Goal: Task Accomplishment & Management: Complete application form

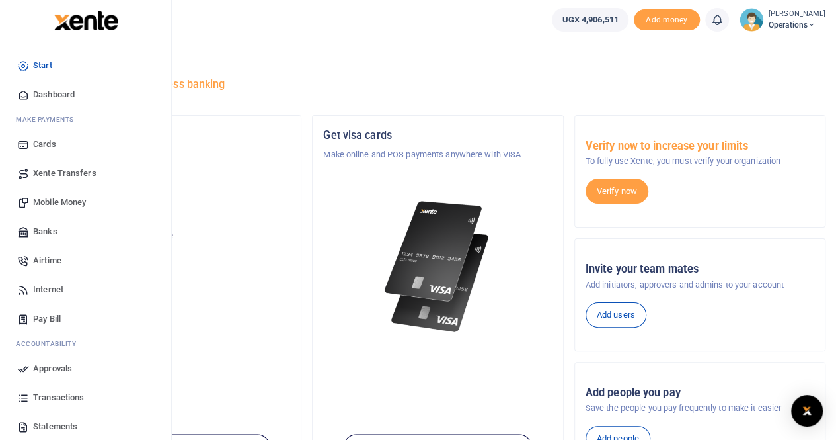
click at [60, 203] on span "Mobile Money" at bounding box center [59, 202] width 53 height 13
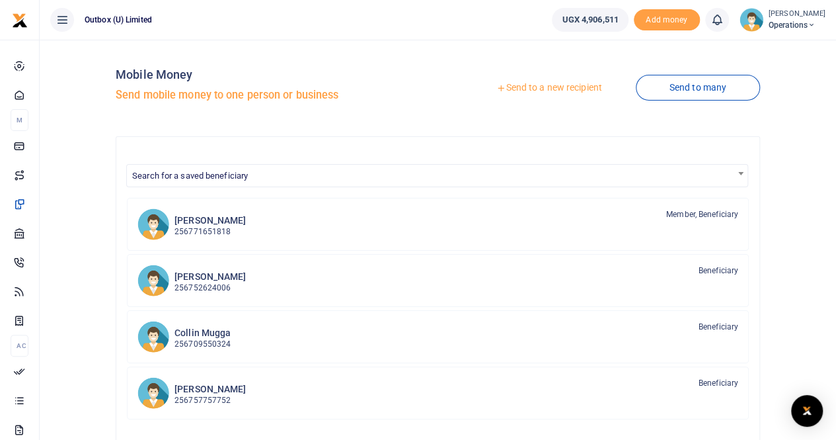
click at [561, 87] on link "Send to a new recipient" at bounding box center [549, 88] width 173 height 24
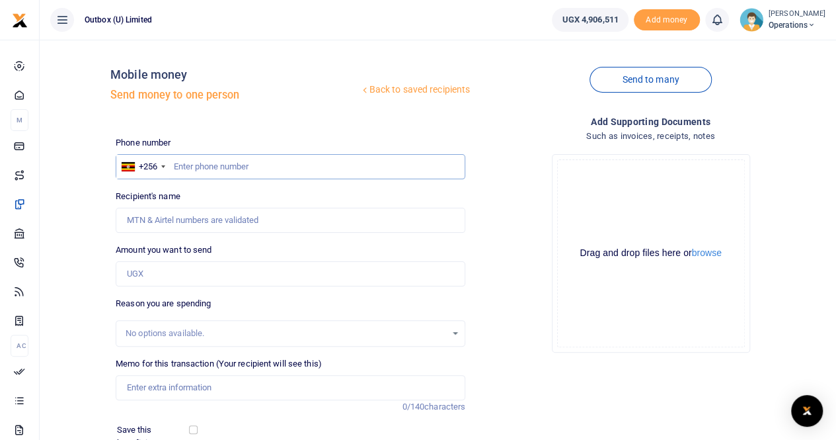
click at [194, 163] on input "text" at bounding box center [291, 166] width 350 height 25
paste input "30,000"
drag, startPoint x: 222, startPoint y: 166, endPoint x: 167, endPoint y: 167, distance: 55.6
click at [167, 167] on div "+256 Uganda +256 30,000" at bounding box center [291, 166] width 350 height 25
paste input "758 496 971"
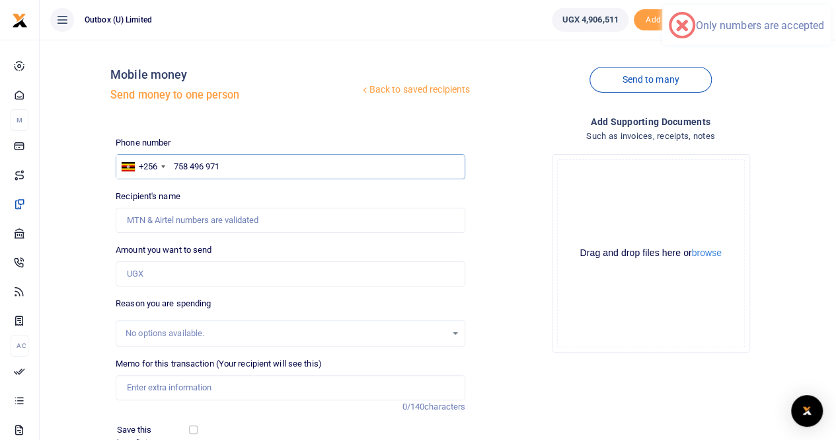
click at [190, 162] on input "758 496 971" at bounding box center [291, 166] width 350 height 25
click at [207, 167] on input "758496 971" at bounding box center [291, 166] width 350 height 25
type input "758496971"
click at [155, 280] on input "Amount you want to send" at bounding box center [291, 273] width 350 height 25
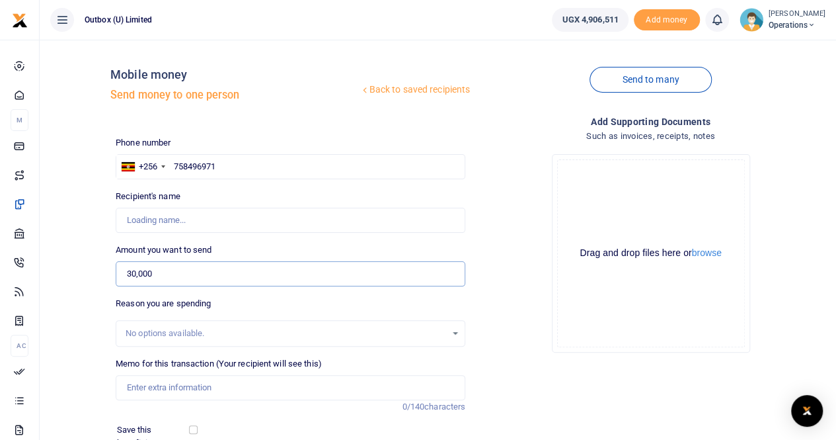
type input "30,000"
click at [149, 387] on input "Memo for this transaction (Your recipient will see this)" at bounding box center [291, 387] width 350 height 25
type input "Kefa Kato"
type input "10X Logistical Support For The 10X Team at Trade Fair"
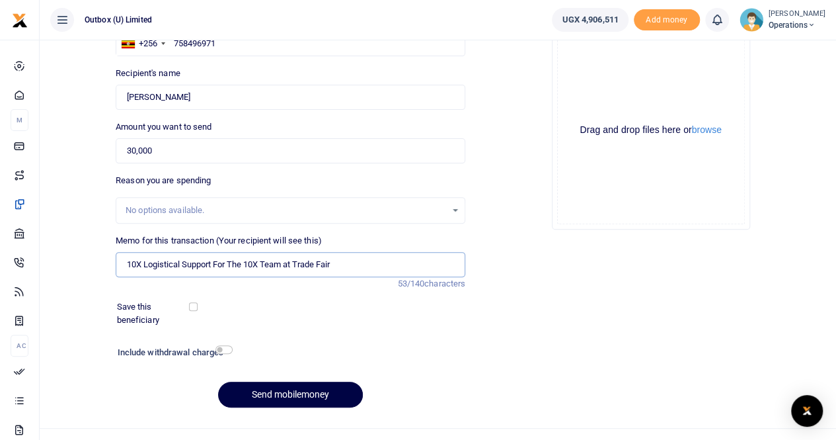
scroll to position [132, 0]
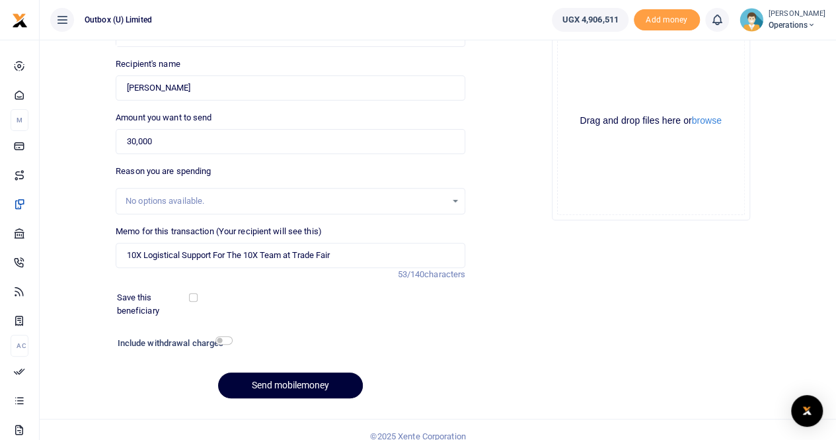
click at [270, 384] on button "Send mobilemoney" at bounding box center [290, 385] width 145 height 26
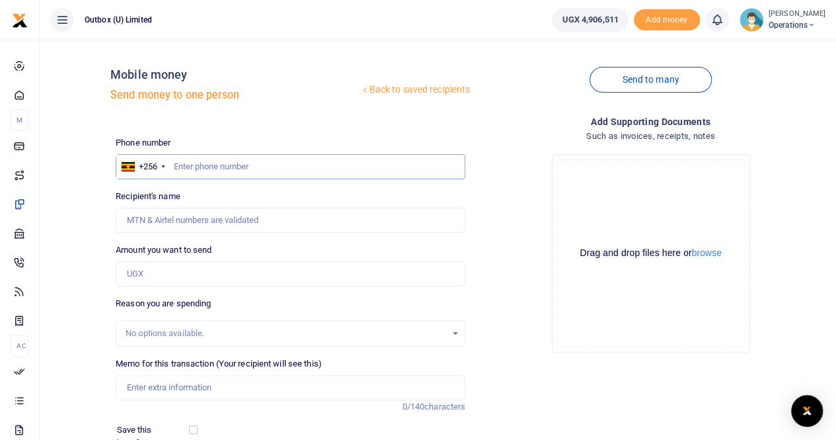
click at [195, 170] on input "text" at bounding box center [291, 166] width 350 height 25
paste input "0703 456 700"
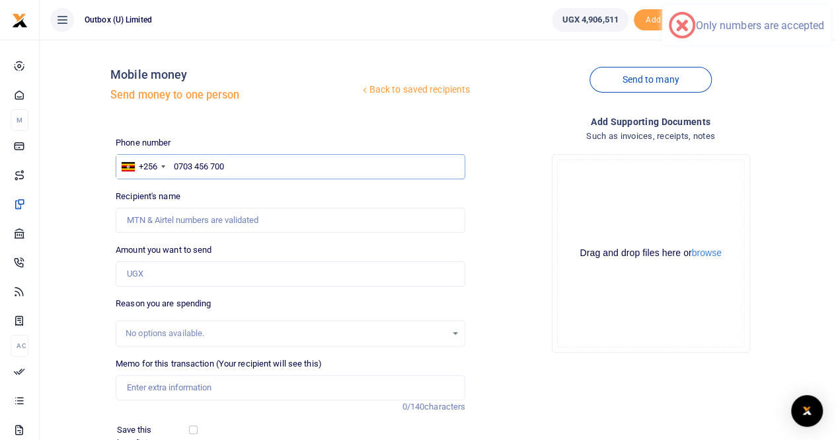
click at [196, 166] on input "0703 456 700" at bounding box center [291, 166] width 350 height 25
click at [210, 165] on input "0703456 700" at bounding box center [291, 166] width 350 height 25
type input "0703456700"
click at [147, 272] on input "Amount you want to send" at bounding box center [291, 273] width 350 height 25
type input "30,000"
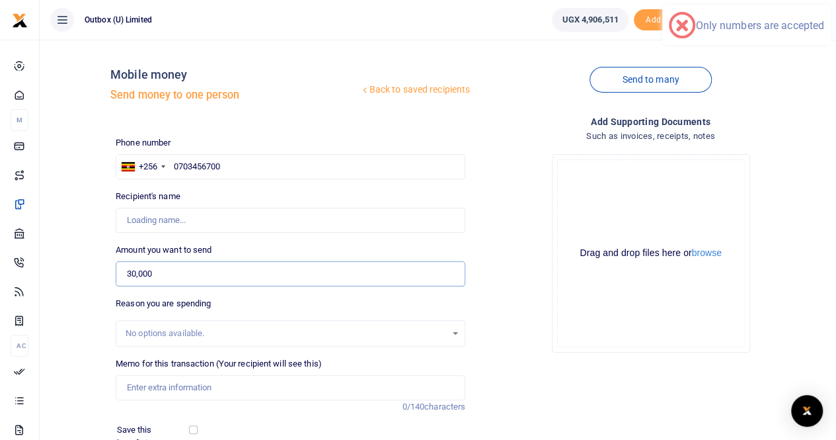
type input "Andrew Musinguzi Mumbere"
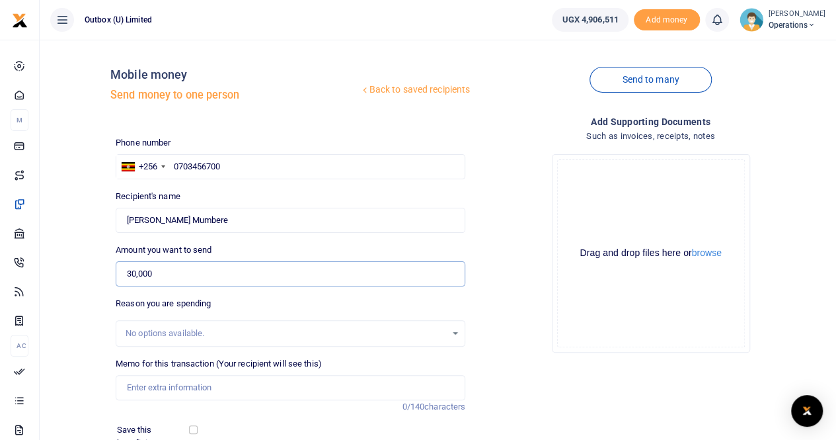
scroll to position [66, 0]
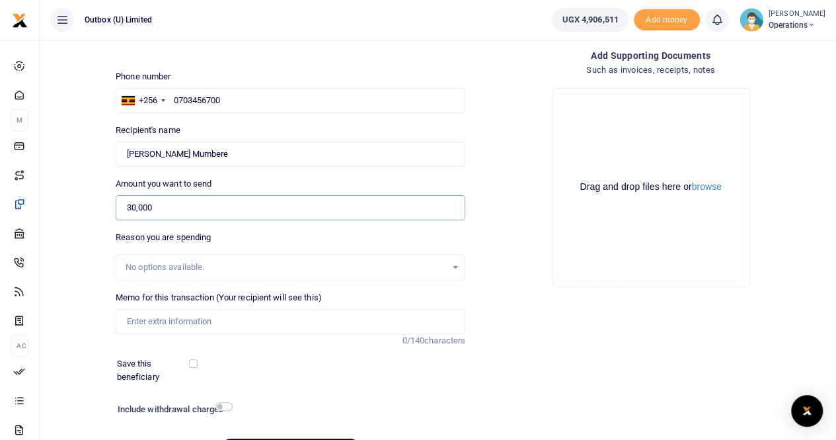
type input "30,000"
click at [160, 321] on input "Memo for this transaction (Your recipient will see this)" at bounding box center [291, 321] width 350 height 25
type input "10X Logistical Support For The 10X Team at Trade Fair"
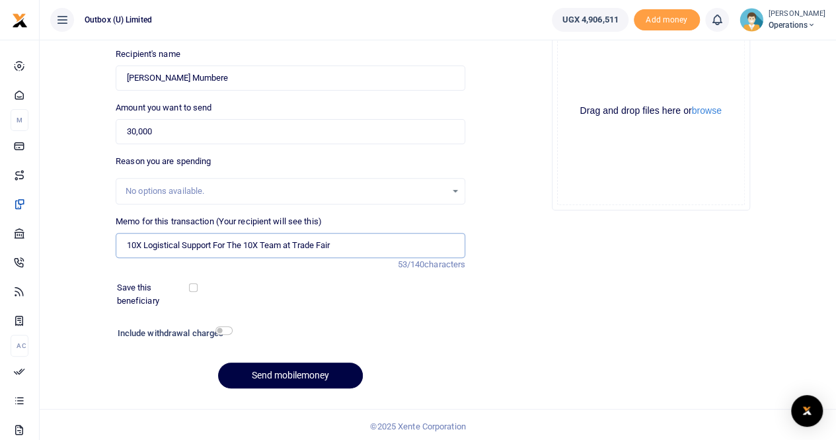
scroll to position [144, 0]
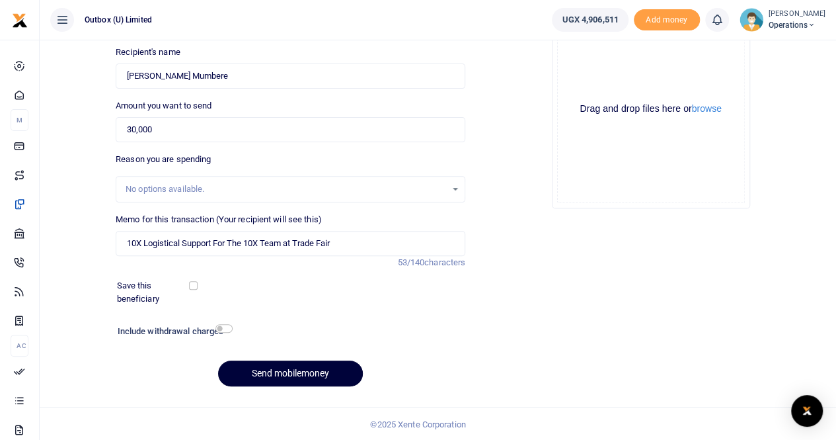
click at [271, 370] on button "Send mobilemoney" at bounding box center [290, 373] width 145 height 26
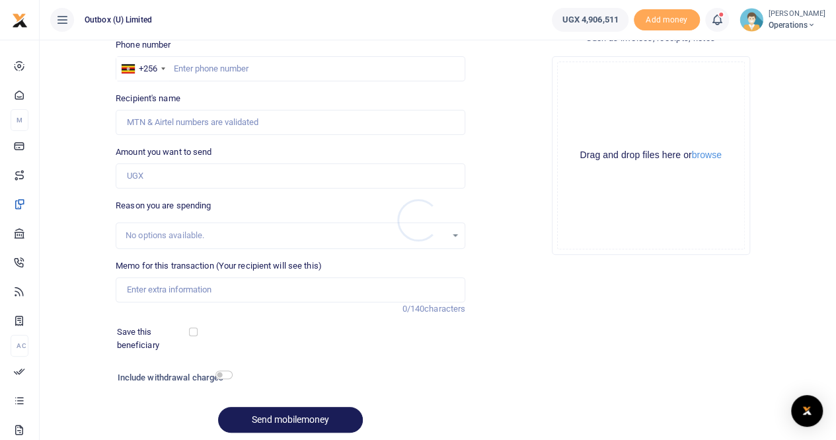
scroll to position [77, 0]
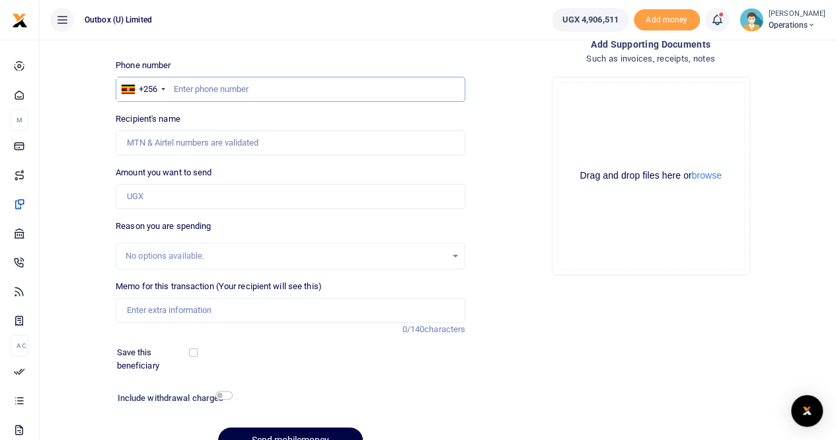
click at [201, 89] on input "text" at bounding box center [291, 89] width 350 height 25
paste input "0707 731 854"
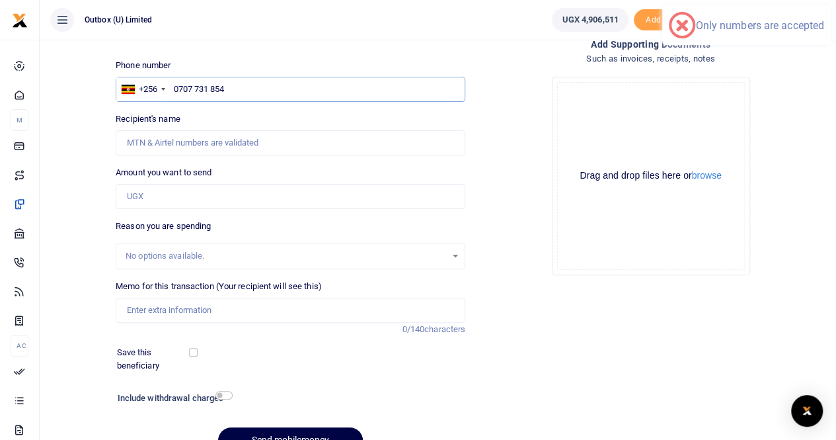
click at [196, 87] on input "0707 731 854" at bounding box center [291, 89] width 350 height 25
click at [210, 87] on input "0707731 854" at bounding box center [291, 89] width 350 height 25
type input "0707731854"
click at [149, 196] on input "Amount you want to send" at bounding box center [291, 196] width 350 height 25
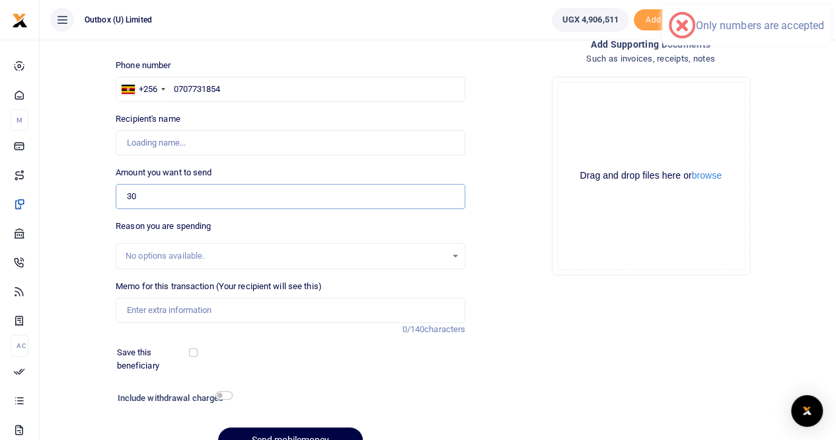
type input "300"
type input "[PERSON_NAME]"
type input "30,000"
click at [152, 311] on input "Memo for this transaction (Your recipient will see this)" at bounding box center [291, 310] width 350 height 25
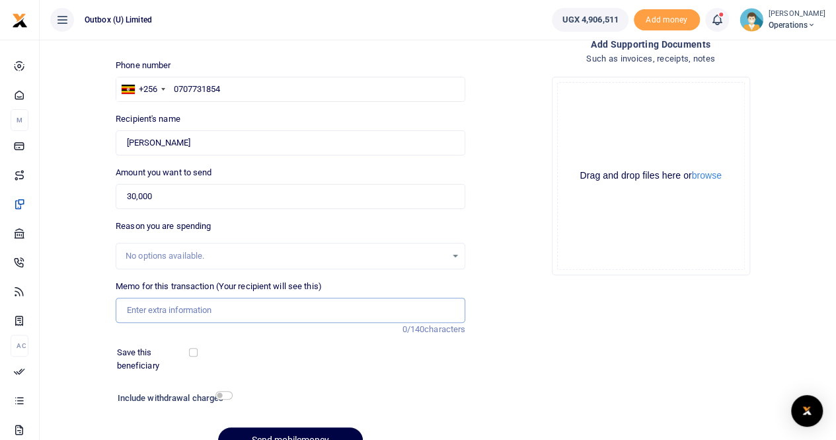
type input "10X Logistical Support For The 10X Team at Trade Fair"
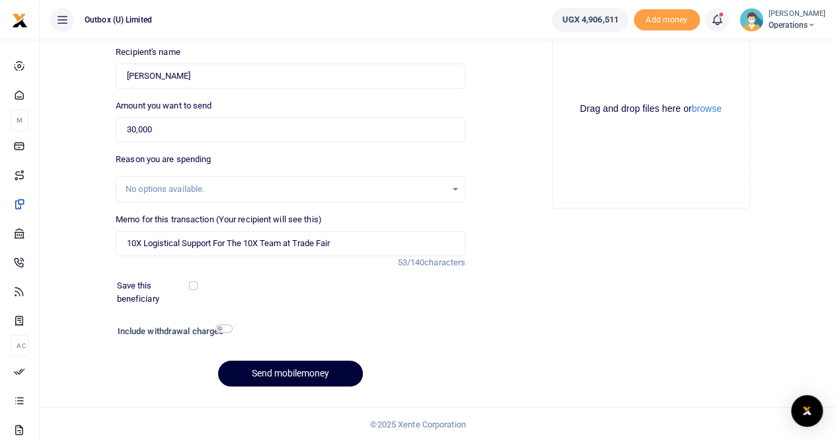
click at [283, 370] on button "Send mobilemoney" at bounding box center [290, 373] width 145 height 26
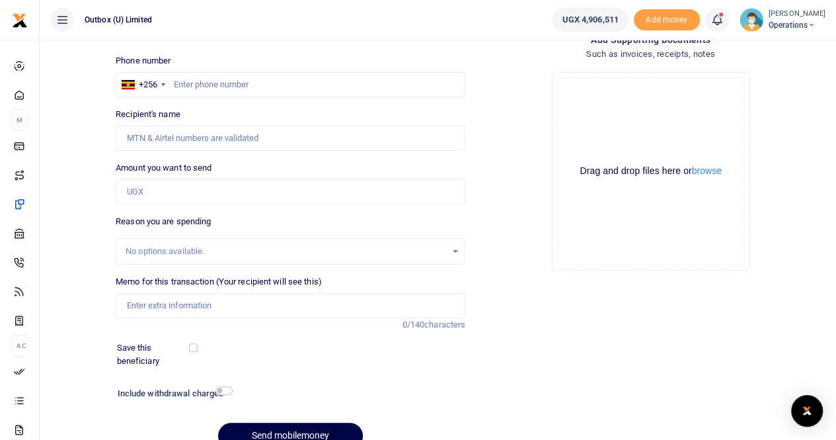
scroll to position [81, 0]
click at [206, 83] on input "text" at bounding box center [291, 85] width 350 height 25
paste input "0702 933 489"
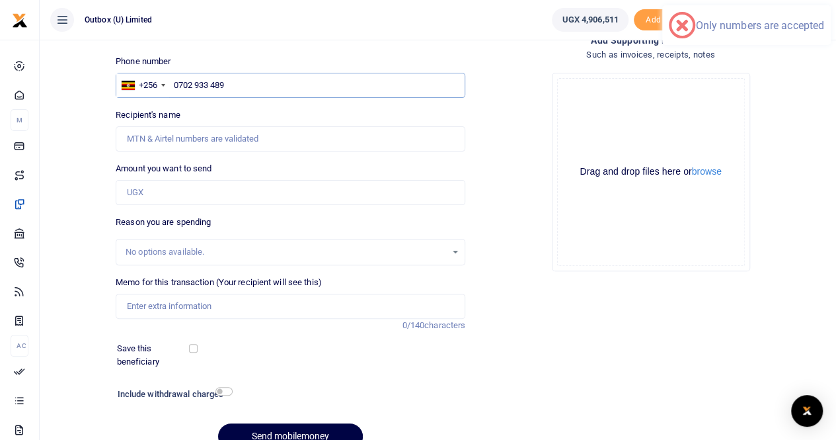
click at [214, 83] on input "0702 933 489" at bounding box center [291, 85] width 350 height 25
type input "0702933489"
click at [161, 197] on input "Amount you want to send" at bounding box center [291, 192] width 350 height 25
type input "2,000"
type input "Nuhu Okello"
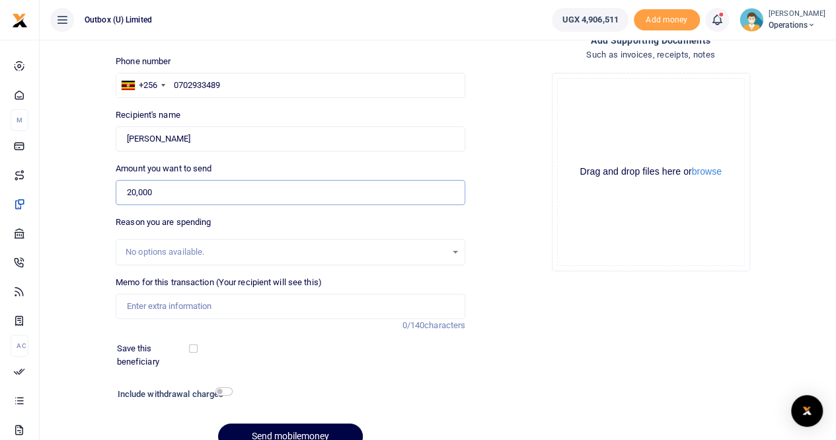
type input "20,000"
click at [156, 310] on input "Memo for this transaction (Your recipient will see this)" at bounding box center [291, 306] width 350 height 25
type input "10X Logistical Support For The 10X Team at Trade Fair"
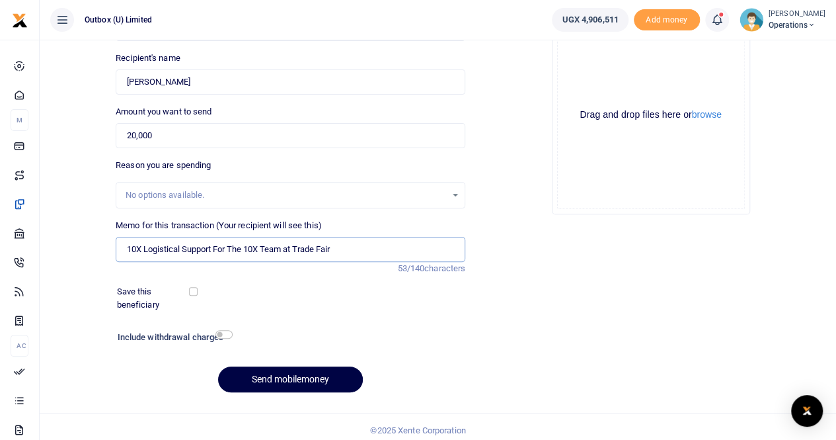
scroll to position [138, 0]
click at [288, 378] on button "Send mobilemoney" at bounding box center [290, 380] width 145 height 26
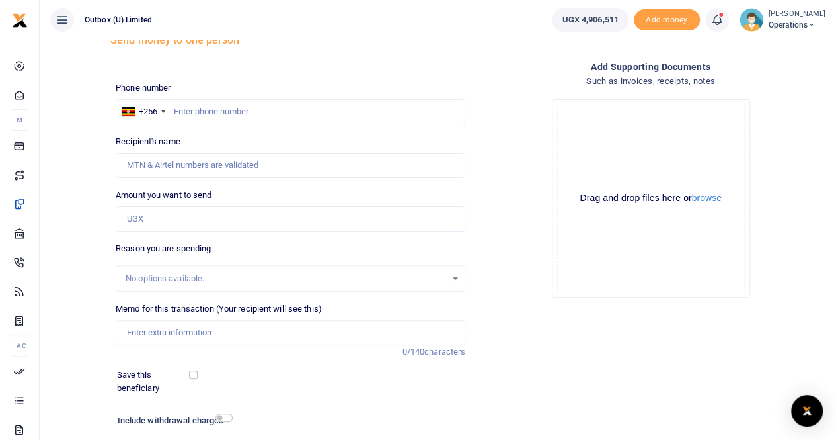
scroll to position [32, 0]
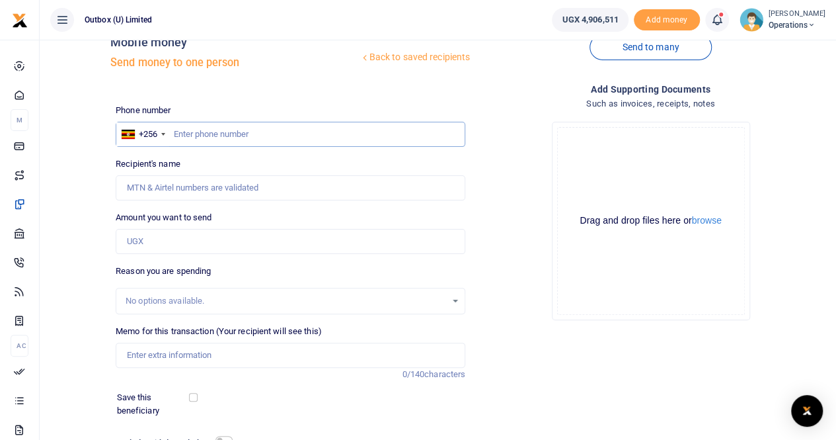
click at [214, 134] on input "text" at bounding box center [291, 134] width 350 height 25
paste input "0769 616 43"
click at [195, 133] on input "0769 616 432" at bounding box center [291, 134] width 350 height 25
type input "0769616432"
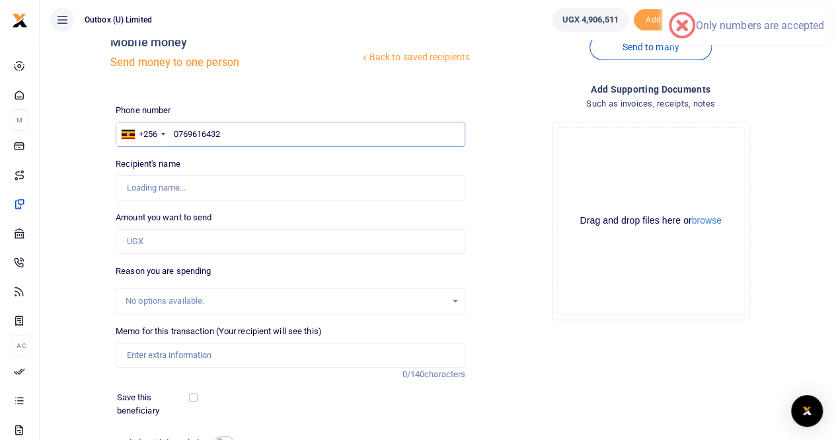
type input "Emmanuel Wantono"
type input "0769616432"
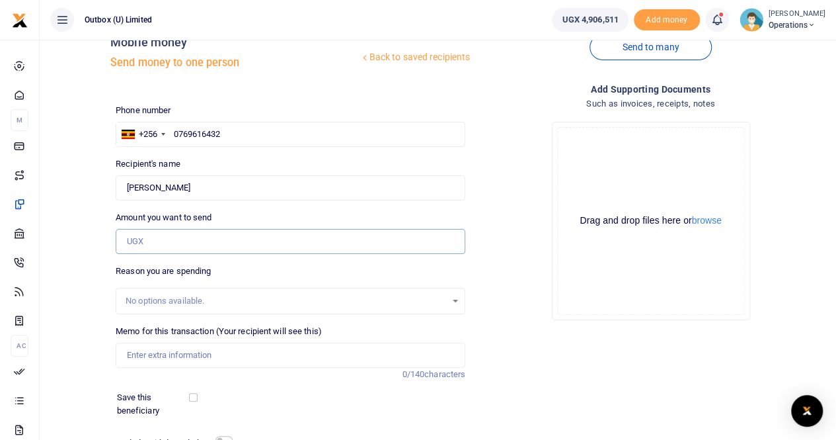
click at [145, 233] on input "Amount you want to send" at bounding box center [291, 241] width 350 height 25
type input "30,000"
click at [139, 355] on input "Memo for this transaction (Your recipient will see this)" at bounding box center [291, 355] width 350 height 25
type input "10X Logistical Support For The 10X Team at Trade Fair"
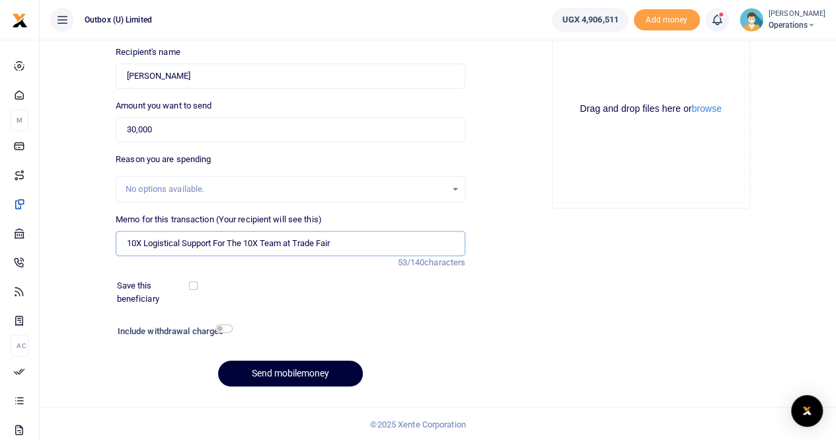
scroll to position [144, 0]
click at [288, 374] on button "Send mobilemoney" at bounding box center [290, 373] width 145 height 26
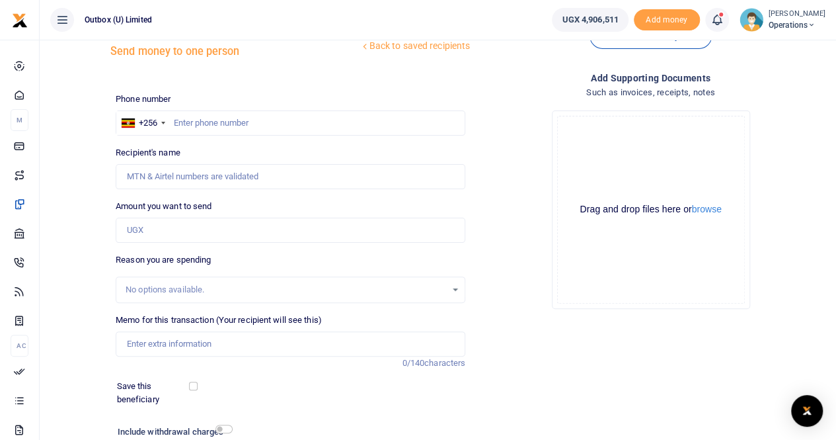
scroll to position [42, 0]
click at [242, 118] on input "text" at bounding box center [291, 124] width 350 height 25
paste input "0706 288 347"
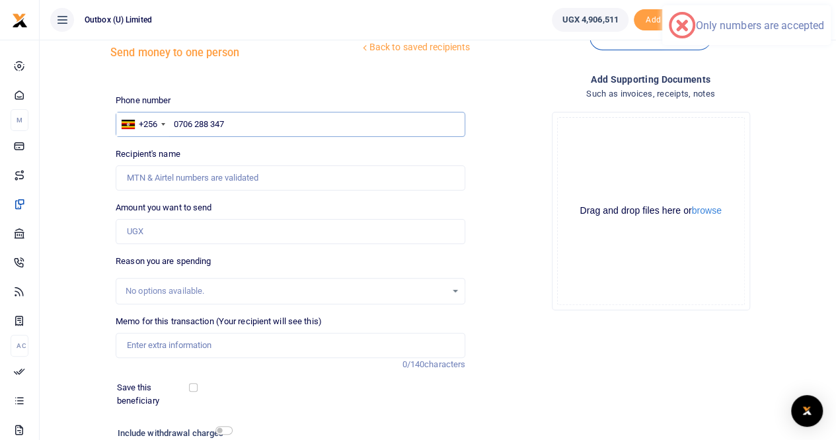
click at [212, 125] on input "0706 288 347" at bounding box center [291, 124] width 350 height 25
drag, startPoint x: 258, startPoint y: 121, endPoint x: 190, endPoint y: 125, distance: 67.6
click at [190, 125] on input "0706 88 347" at bounding box center [291, 124] width 350 height 25
paste input "0706 2"
click at [210, 121] on input "0706 288 347" at bounding box center [291, 124] width 350 height 25
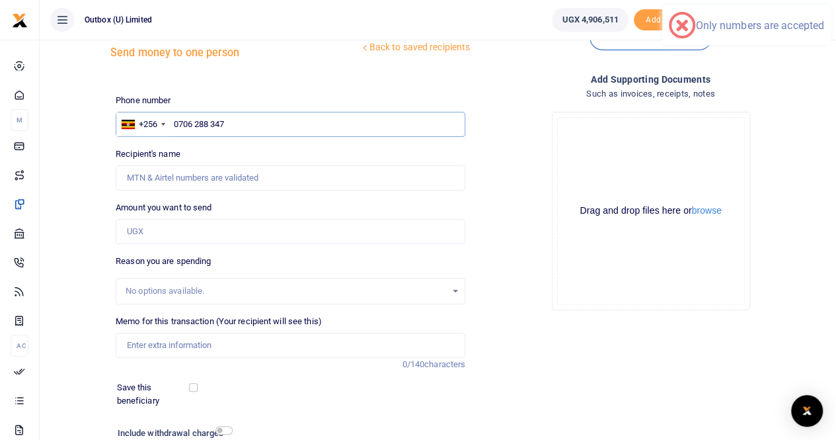
click at [198, 124] on input "0706 288 347" at bounding box center [291, 124] width 350 height 25
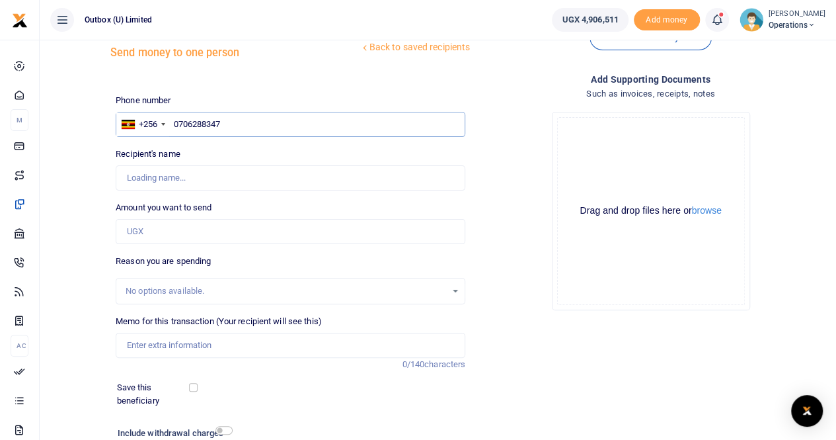
type input "0706288347"
click at [169, 232] on input "Amount you want to send" at bounding box center [291, 231] width 350 height 25
type input "30"
type input "Daniel Nuwandinda"
type input "30,000"
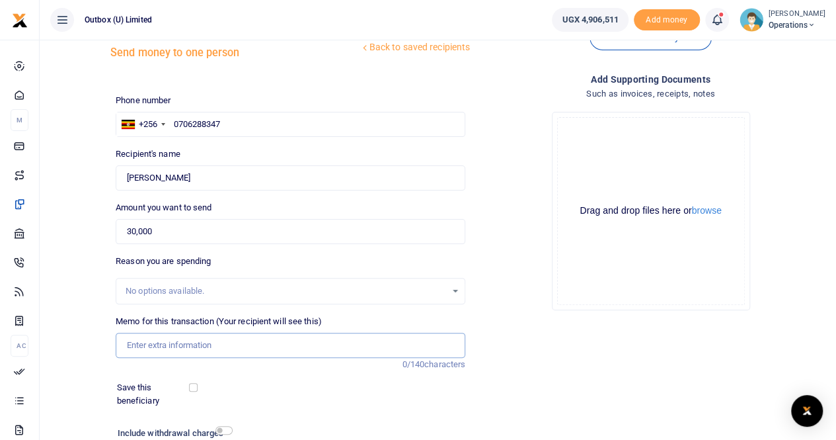
click at [150, 348] on input "Memo for this transaction (Your recipient will see this)" at bounding box center [291, 345] width 350 height 25
type input "10X Logistical Support For The 10X Team at Trade Fair"
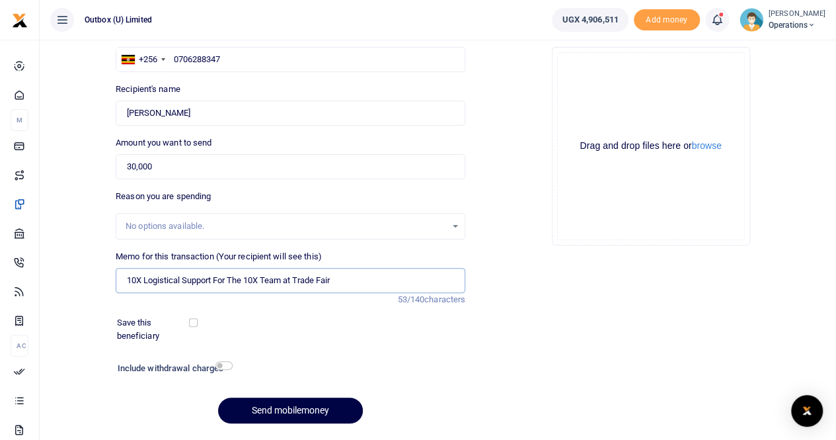
scroll to position [118, 0]
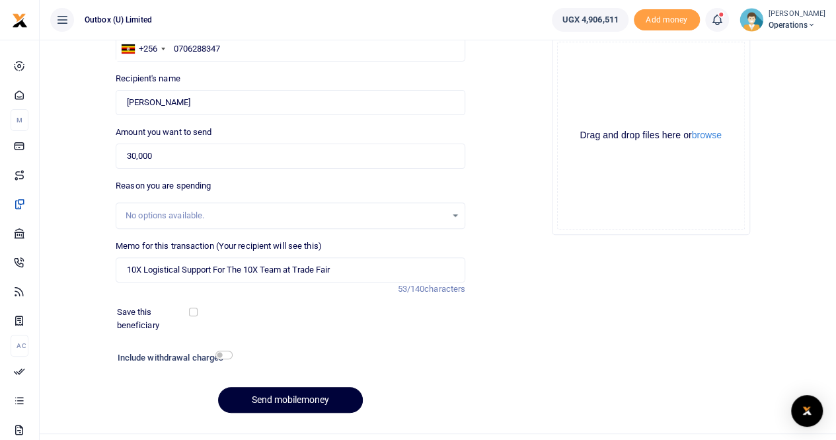
click at [278, 397] on button "Send mobilemoney" at bounding box center [290, 400] width 145 height 26
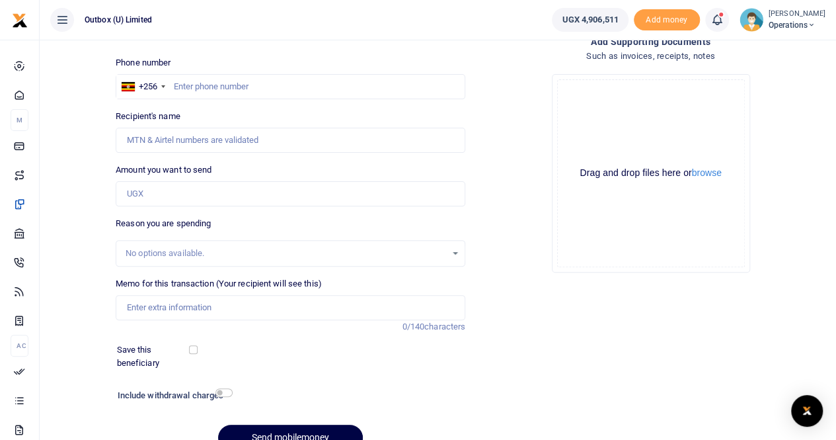
scroll to position [64, 0]
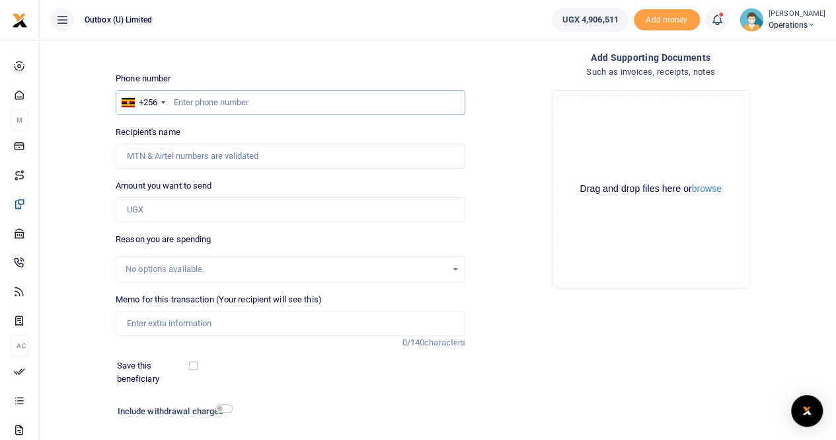
click at [241, 98] on input "text" at bounding box center [291, 102] width 350 height 25
paste input "0784 686 766"
type input "0784686766"
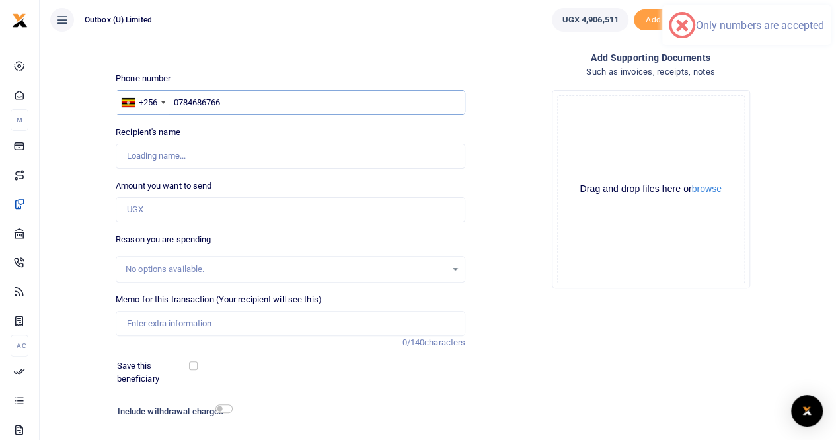
type input "Susan Sabano"
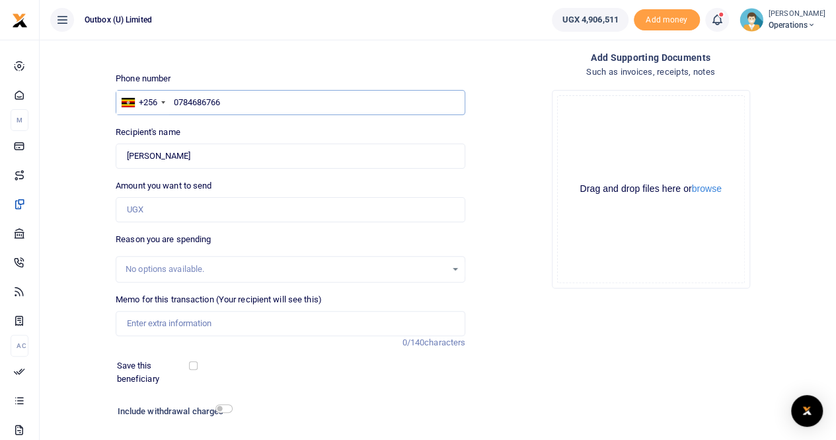
type input "0784686766"
click at [155, 214] on input "Amount you want to send" at bounding box center [291, 209] width 350 height 25
type input "30,000"
click at [151, 319] on input "Memo for this transaction (Your recipient will see this)" at bounding box center [291, 323] width 350 height 25
type input "10X Logistical Support For The 10X Team at Trade Fair"
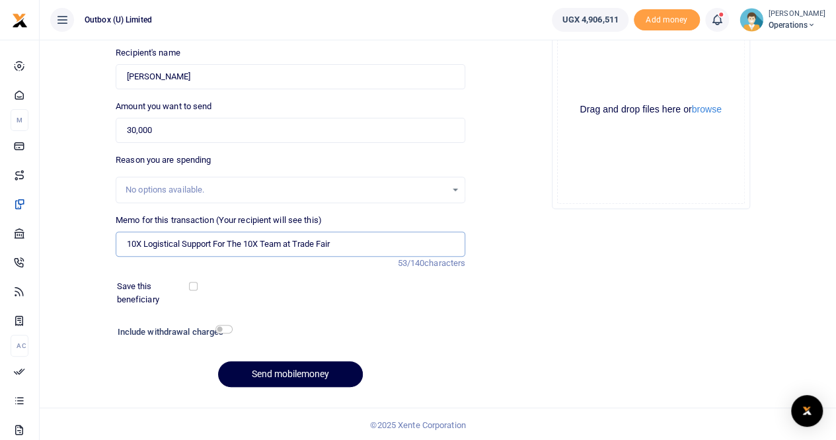
scroll to position [144, 0]
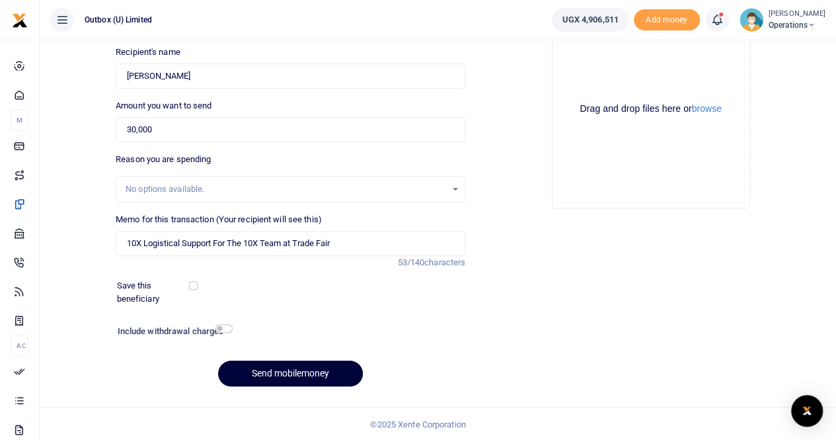
click at [286, 372] on button "Send mobilemoney" at bounding box center [290, 373] width 145 height 26
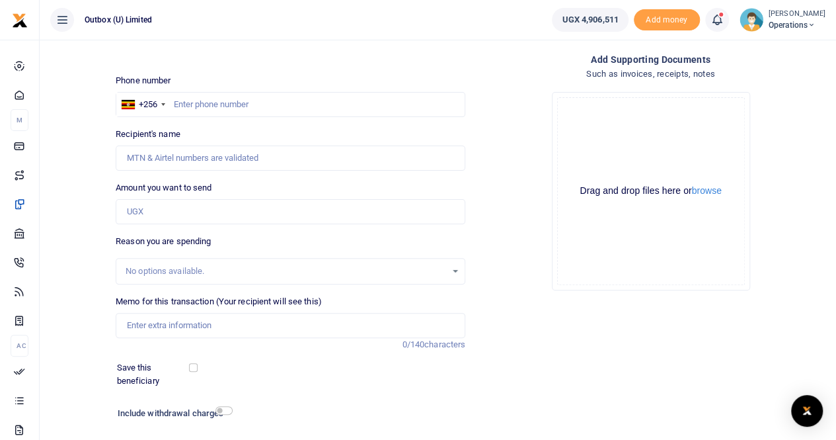
scroll to position [58, 0]
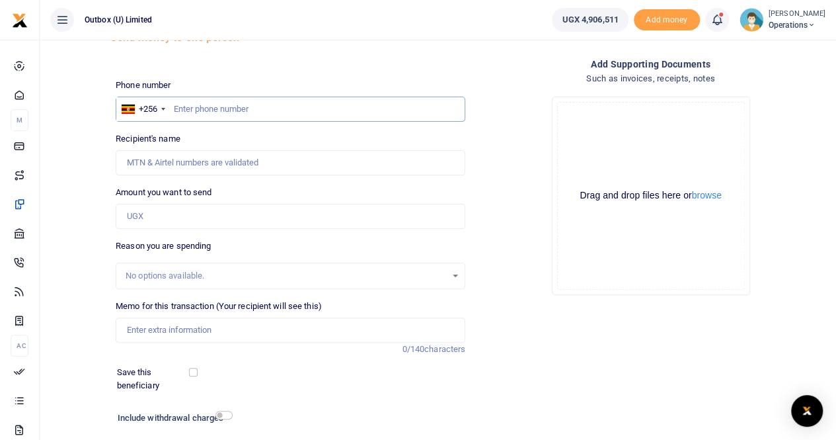
click at [224, 105] on input "text" at bounding box center [291, 109] width 350 height 25
paste input "0786 425 400"
click at [210, 106] on input "0786 425 400" at bounding box center [291, 109] width 350 height 25
type input "0786425400"
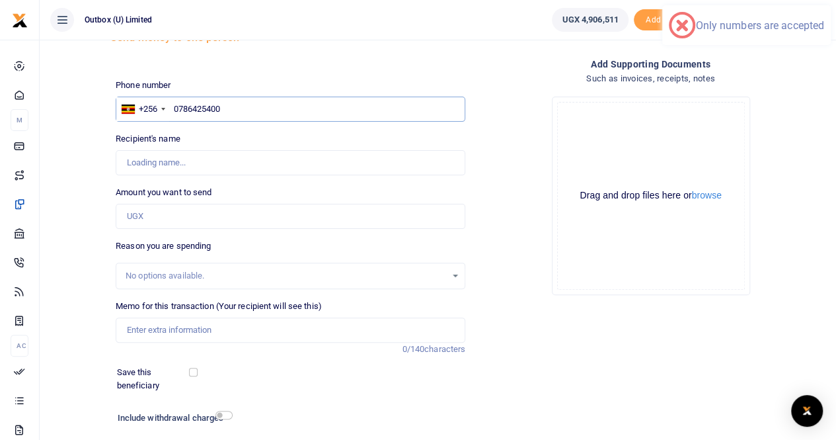
type input "[PERSON_NAME]"
type input "0786425400"
click at [157, 215] on input "Amount you want to send" at bounding box center [291, 216] width 350 height 25
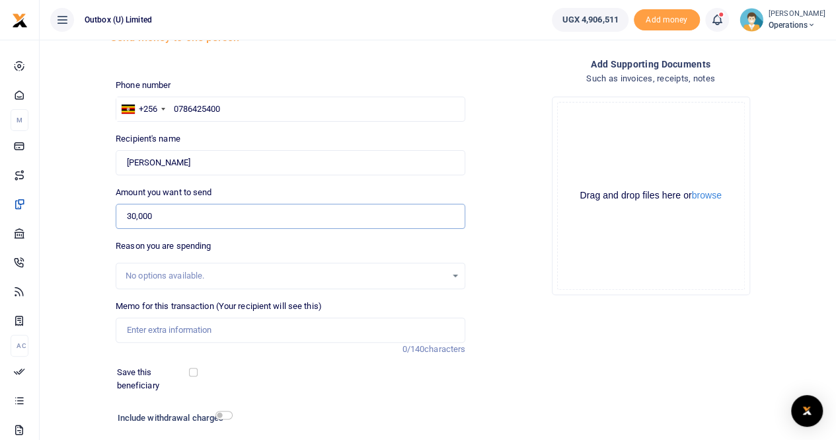
type input "30,000"
click at [129, 330] on input "Memo for this transaction (Your recipient will see this)" at bounding box center [291, 329] width 350 height 25
type input "10X Logistical Support For The 10X Team at Trade Fair"
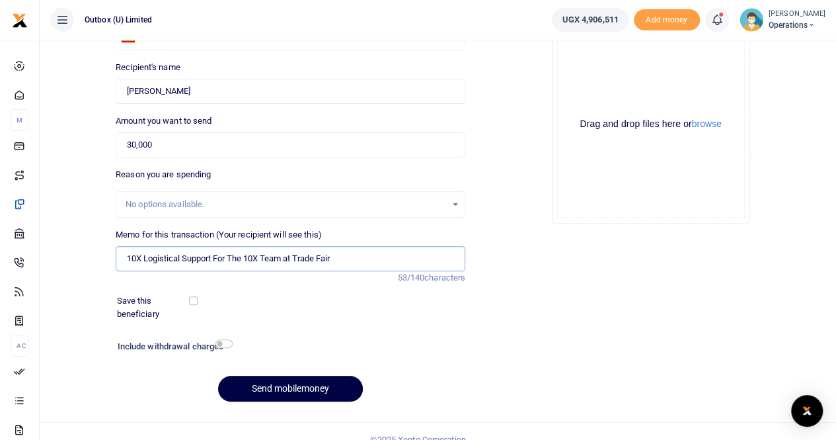
scroll to position [135, 0]
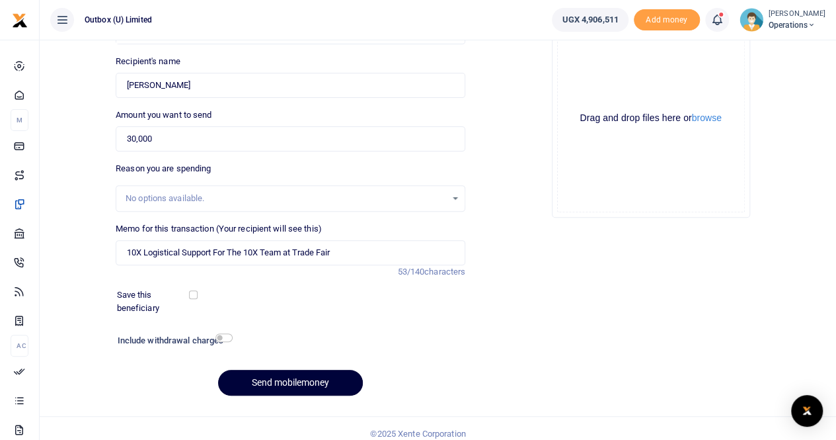
click at [254, 381] on button "Send mobilemoney" at bounding box center [290, 383] width 145 height 26
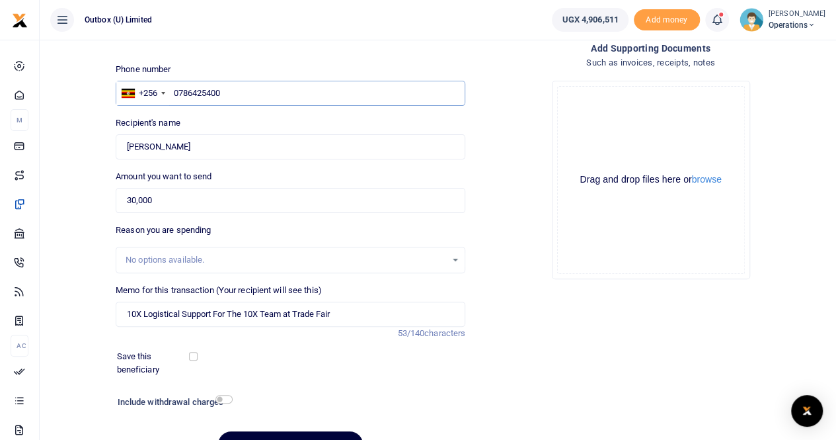
scroll to position [68, 0]
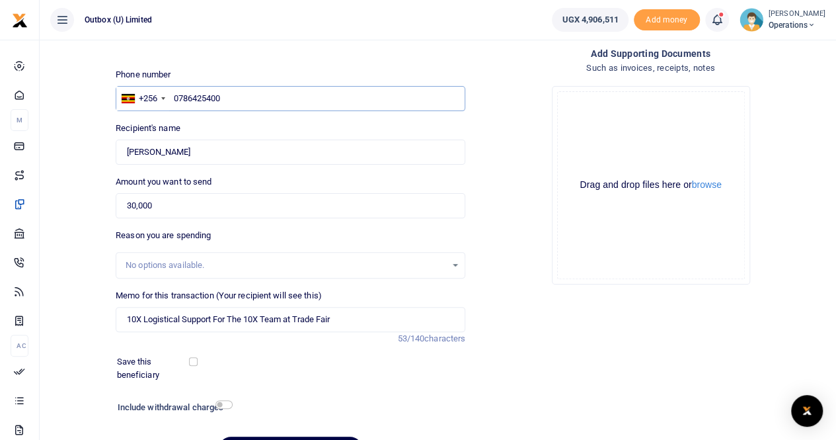
click at [197, 97] on input "0786425400" at bounding box center [291, 98] width 350 height 25
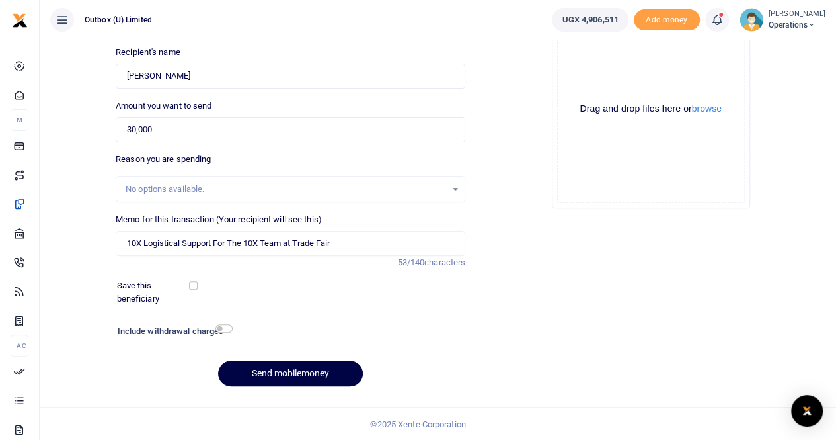
scroll to position [142, 0]
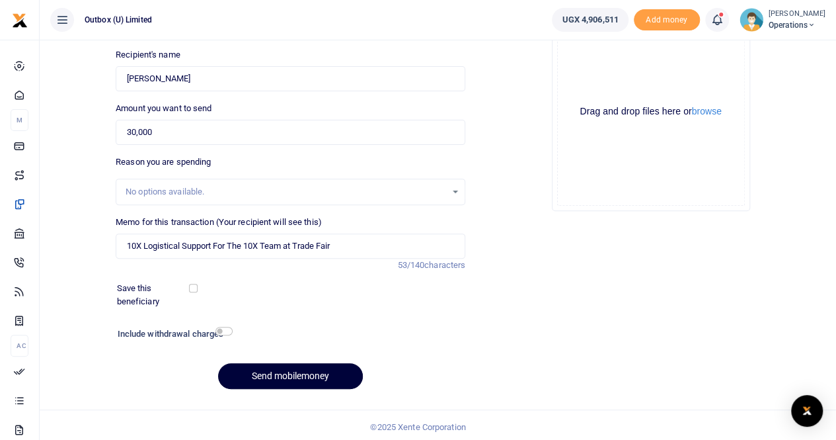
click at [284, 382] on button "Send mobilemoney" at bounding box center [290, 376] width 145 height 26
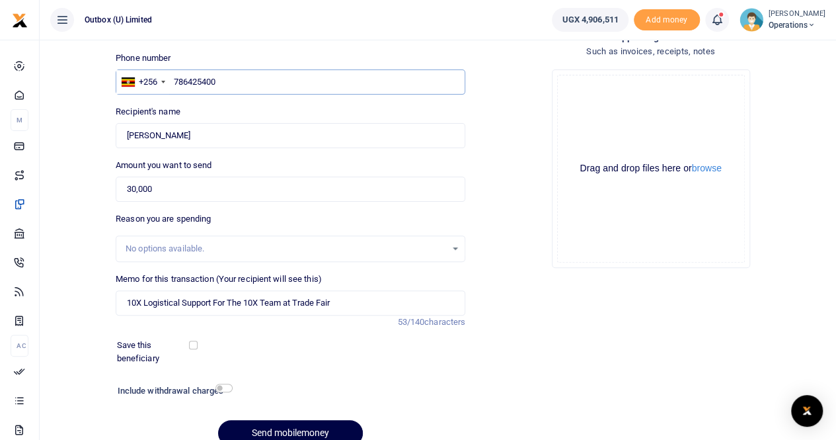
scroll to position [44, 0]
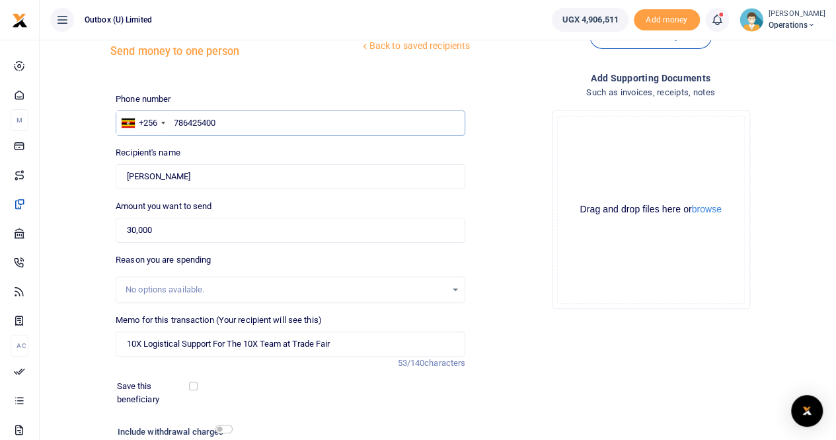
click at [238, 121] on input "786425400" at bounding box center [291, 122] width 350 height 25
click at [192, 122] on input "786425400" at bounding box center [291, 122] width 350 height 25
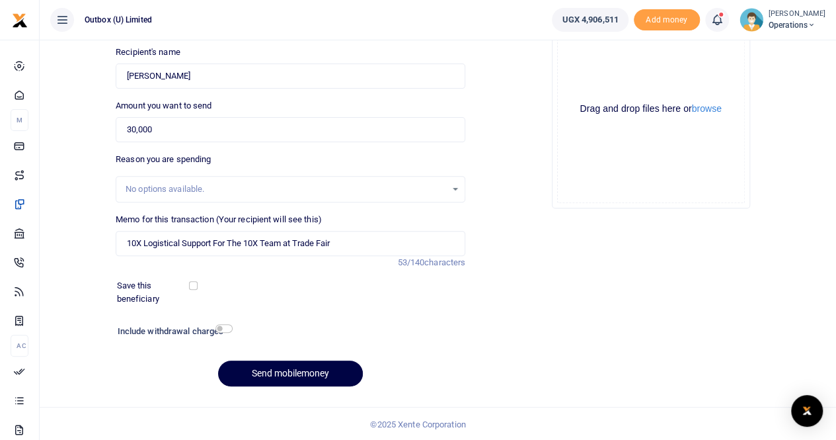
scroll to position [144, 0]
type input "786425400"
click at [263, 371] on button "Send mobilemoney" at bounding box center [290, 373] width 145 height 26
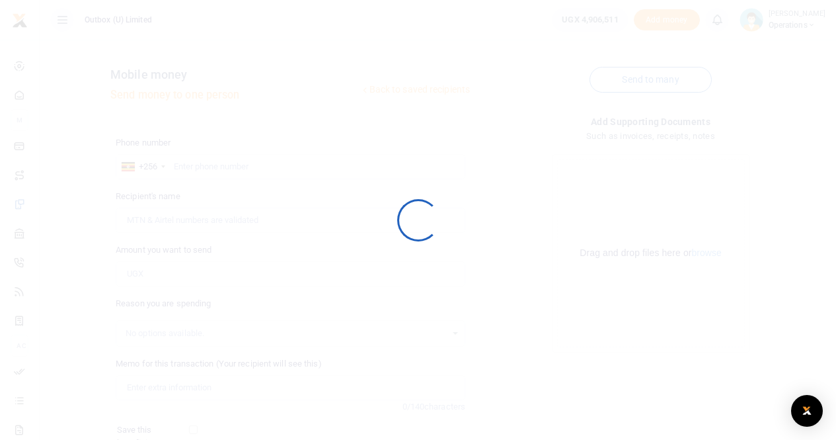
scroll to position [143, 0]
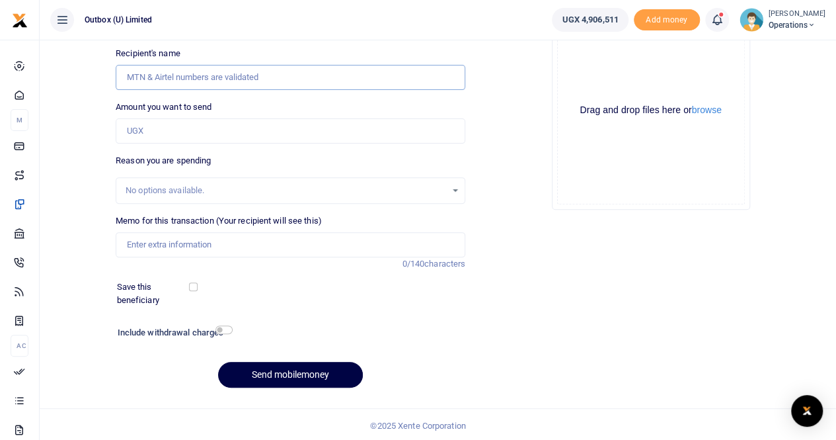
click at [165, 75] on input "Recipient's name" at bounding box center [291, 77] width 350 height 25
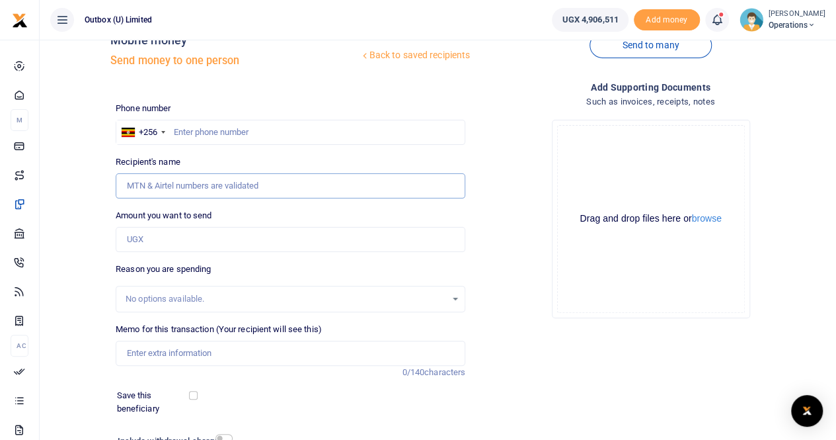
scroll to position [33, 0]
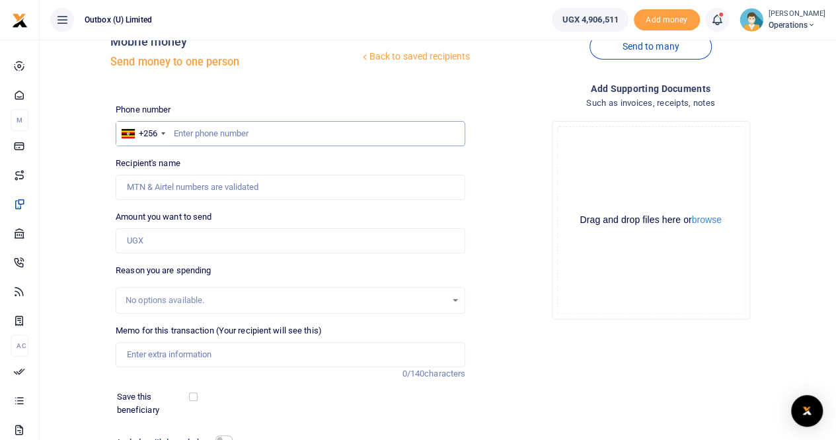
click at [194, 132] on input "text" at bounding box center [291, 133] width 350 height 25
paste input "0762 801 233"
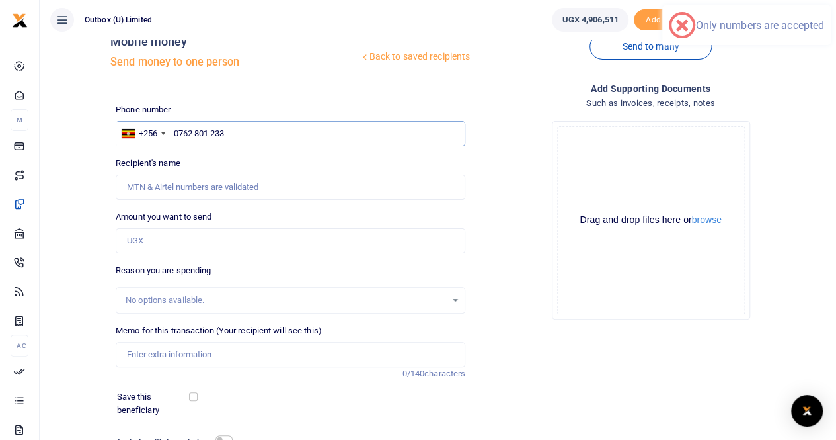
click at [192, 132] on input "0762 801 233" at bounding box center [291, 133] width 350 height 25
type input "0762801233"
type input "[PERSON_NAME]"
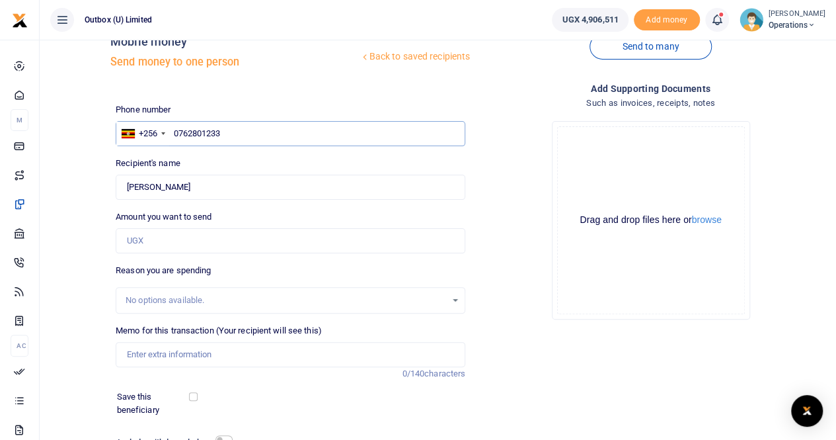
type input "0762801233"
click at [162, 245] on input "Amount you want to send" at bounding box center [291, 240] width 350 height 25
type input "30,000"
click at [161, 355] on input "Memo for this transaction (Your recipient will see this)" at bounding box center [291, 354] width 350 height 25
type input "10X Logistical Support For The 10X Team at Trade Fair"
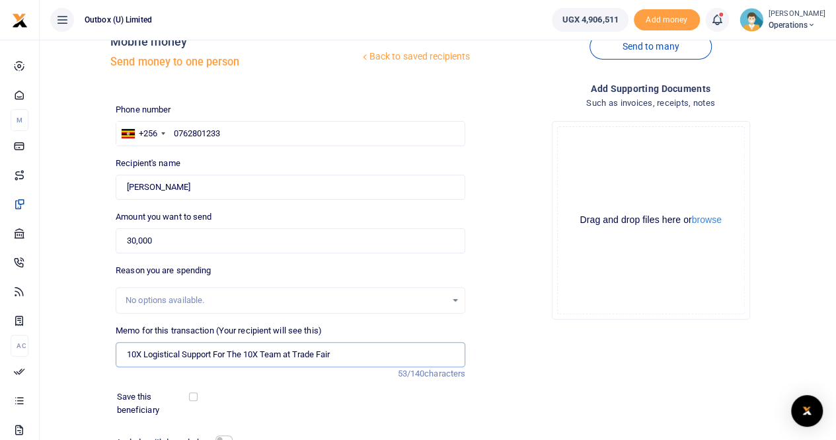
scroll to position [144, 0]
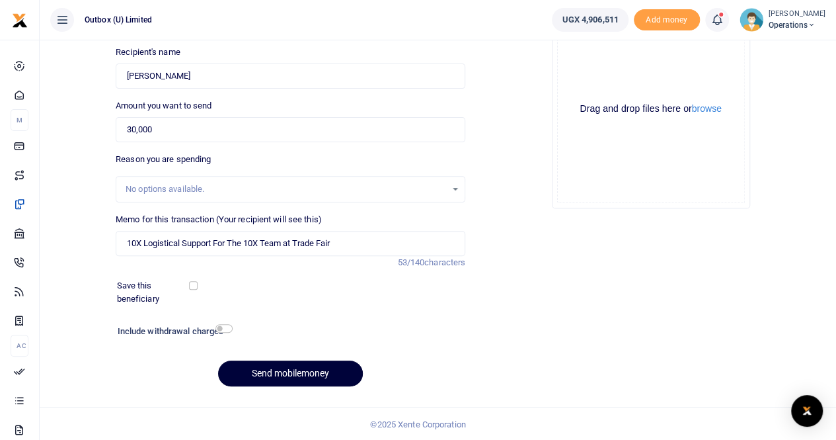
click at [294, 377] on button "Send mobilemoney" at bounding box center [290, 373] width 145 height 26
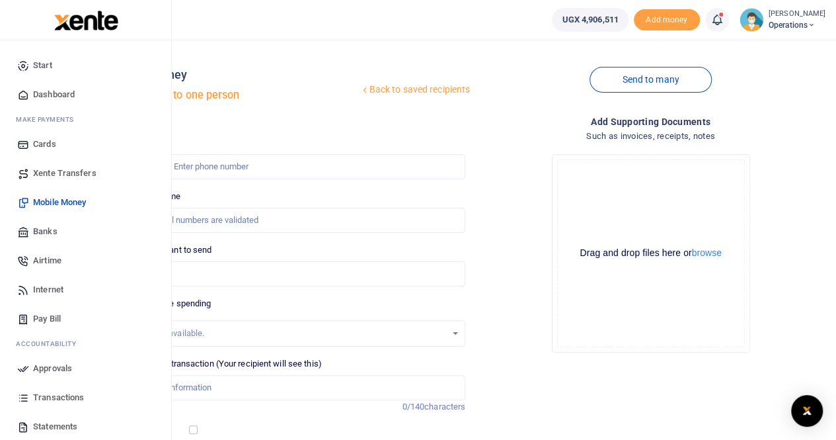
click at [54, 93] on span "Dashboard" at bounding box center [54, 94] width 42 height 13
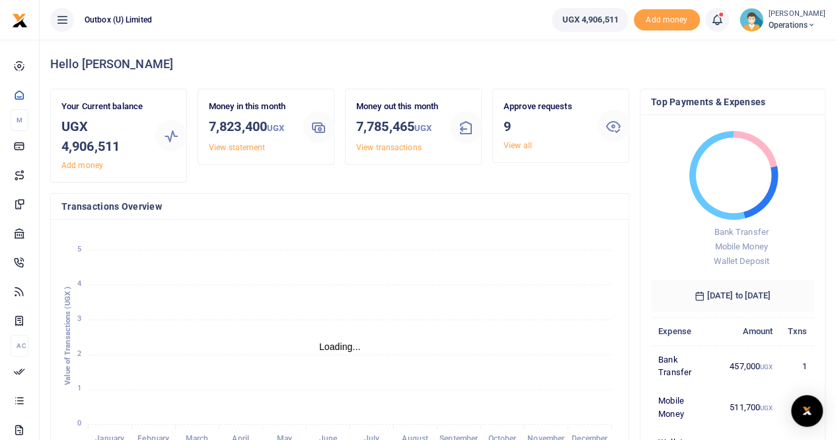
scroll to position [11, 11]
click at [516, 135] on h3 "9" at bounding box center [545, 126] width 83 height 20
click at [519, 145] on link "View all" at bounding box center [518, 145] width 28 height 9
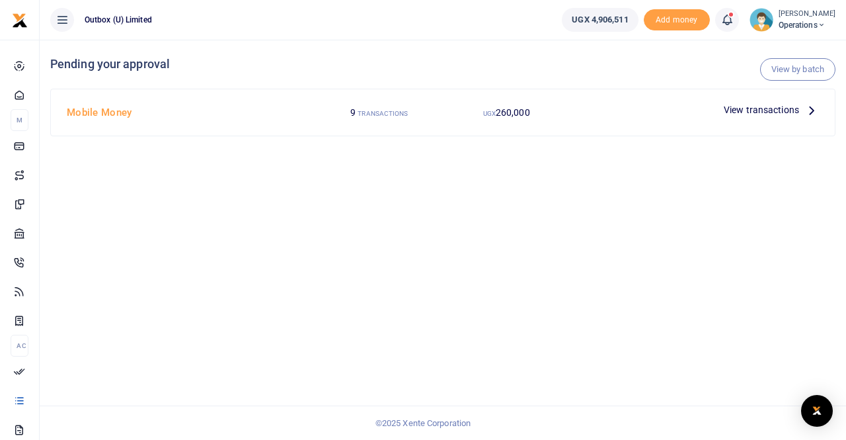
click at [742, 110] on span "View transactions" at bounding box center [761, 109] width 75 height 15
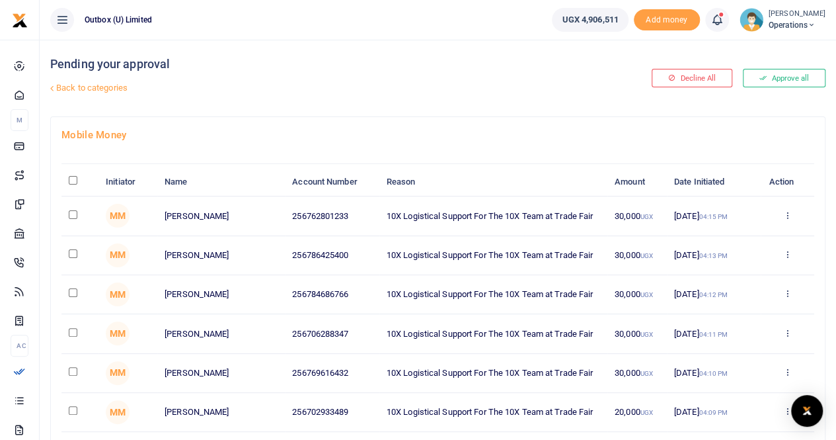
click at [72, 180] on input "\a \a : activate to sort column descending" at bounding box center [73, 180] width 9 height 9
checkbox input "true"
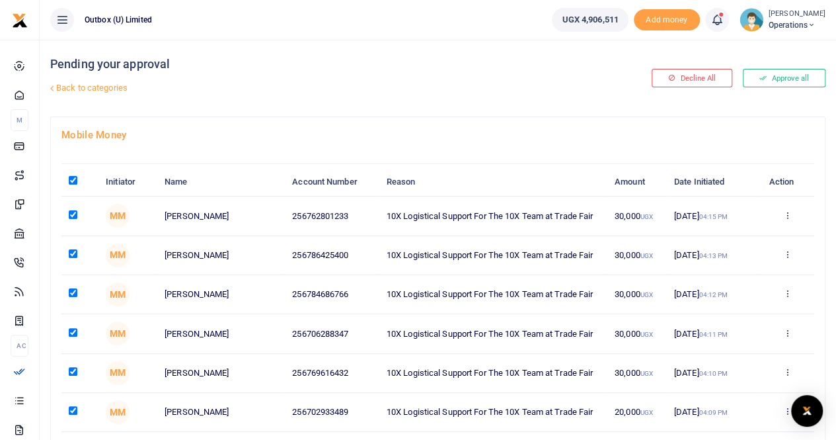
checkbox input "true"
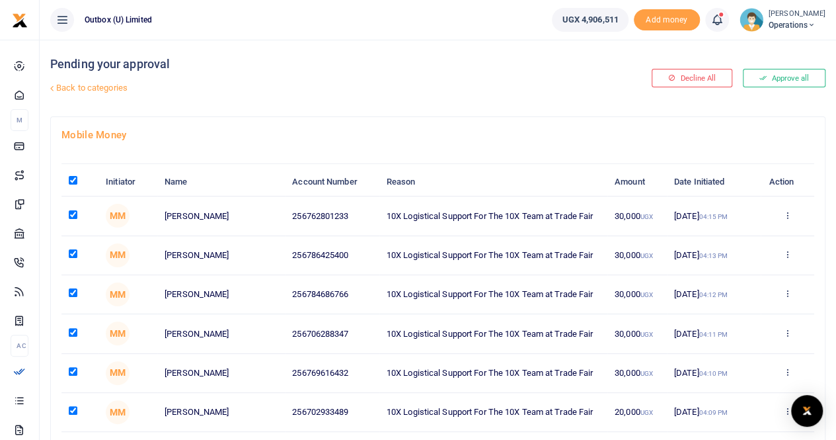
checkbox input "true"
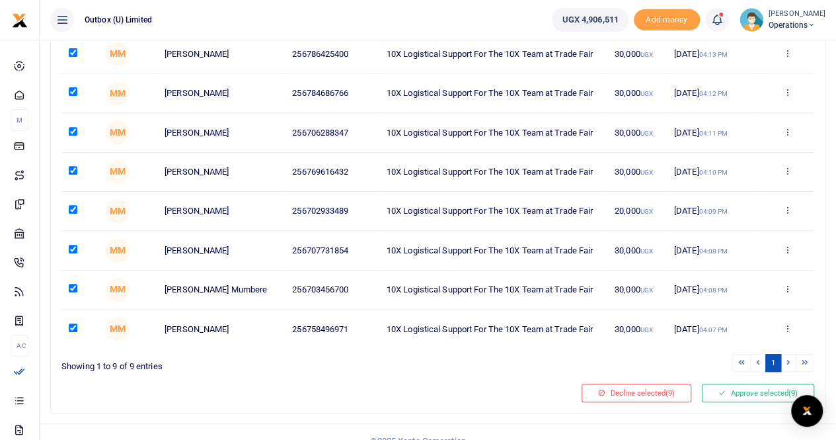
scroll to position [215, 0]
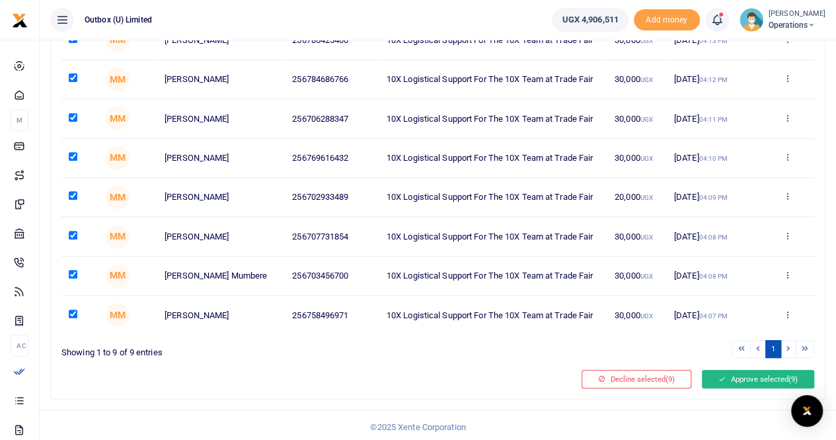
click at [747, 373] on button "Approve selected (9)" at bounding box center [758, 379] width 112 height 19
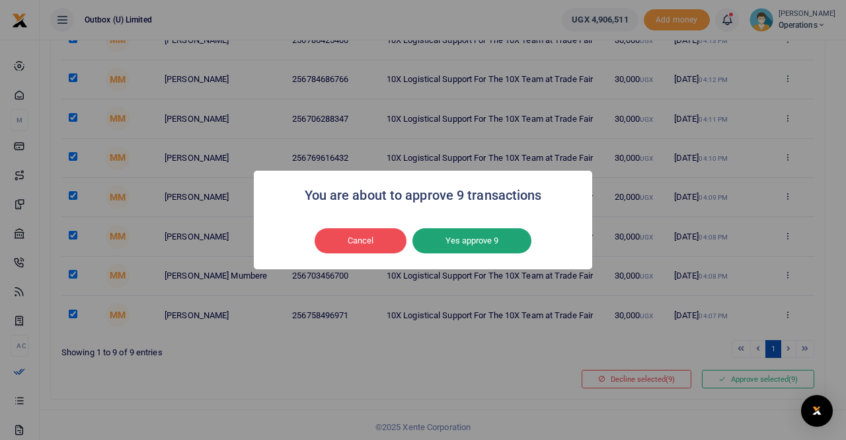
click at [477, 241] on button "Yes approve 9" at bounding box center [472, 240] width 119 height 25
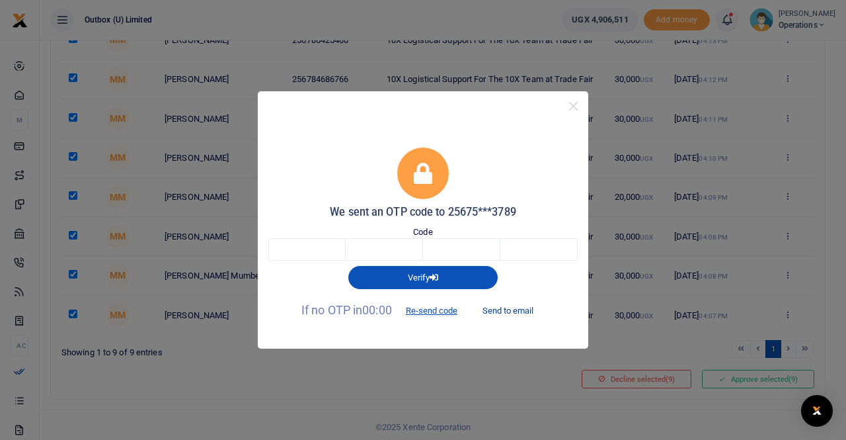
click at [505, 311] on button "Send to email" at bounding box center [507, 311] width 73 height 22
click at [325, 251] on input "text" at bounding box center [306, 249] width 77 height 22
type input "5"
type input "3"
type input "8"
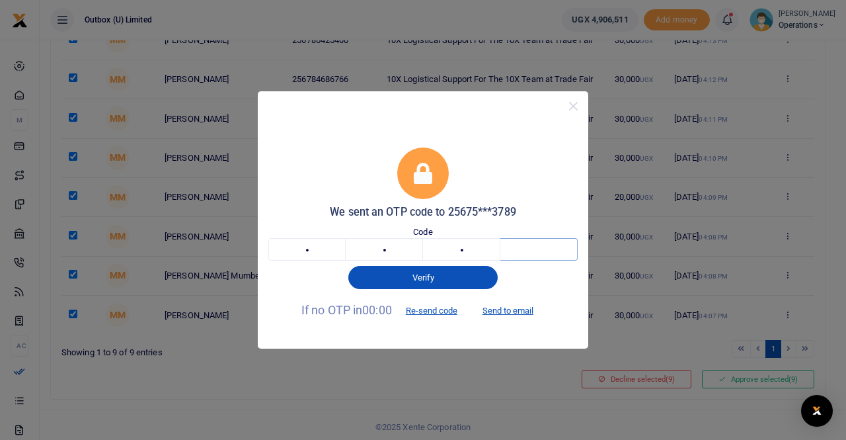
type input "0"
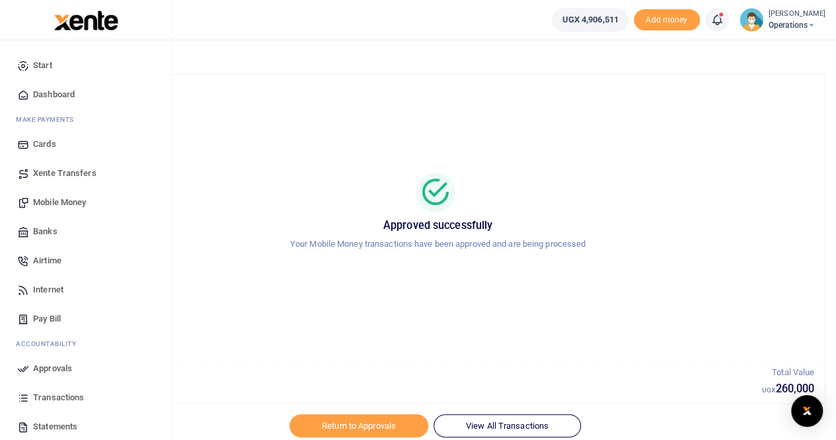
click at [42, 92] on span "Dashboard" at bounding box center [54, 94] width 42 height 13
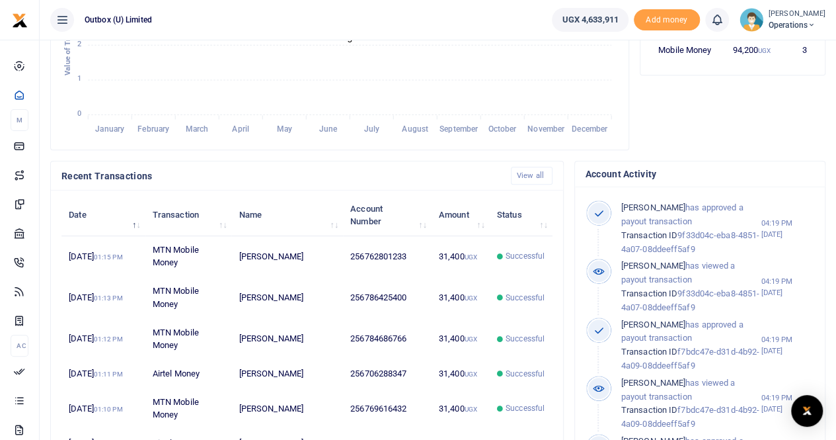
scroll to position [308, 0]
click at [799, 27] on span "Operations" at bounding box center [797, 25] width 57 height 12
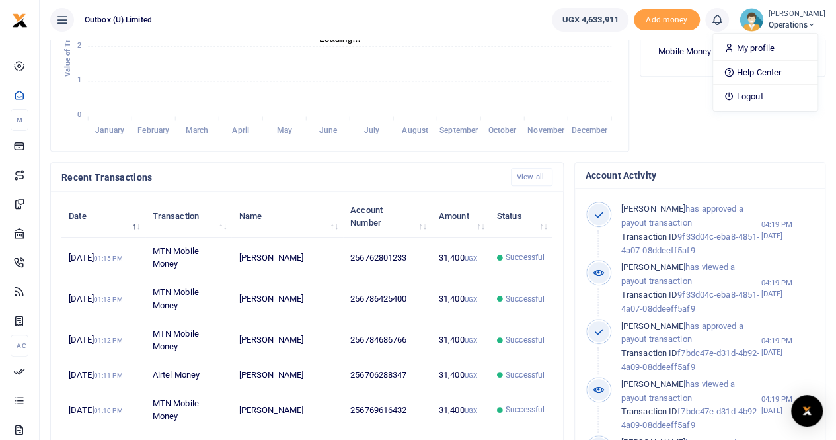
click at [799, 27] on span "Operations" at bounding box center [797, 25] width 57 height 12
click at [767, 97] on link "Logout" at bounding box center [765, 96] width 104 height 19
